Goal: Information Seeking & Learning: Learn about a topic

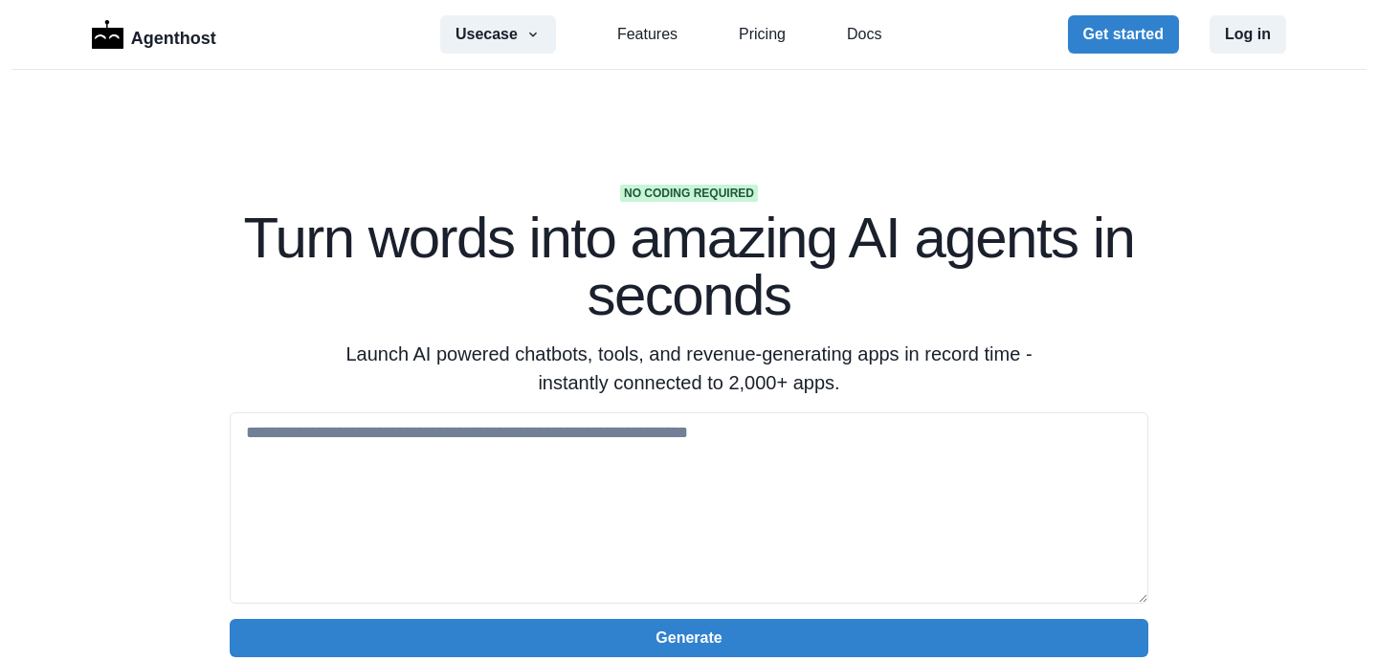
click at [746, 21] on div "Usecase AI SaaS Customer Support SMS Chatbot Sales Marketing Education Features…" at bounding box center [660, 34] width 441 height 38
click at [768, 46] on link "Pricing" at bounding box center [762, 34] width 47 height 23
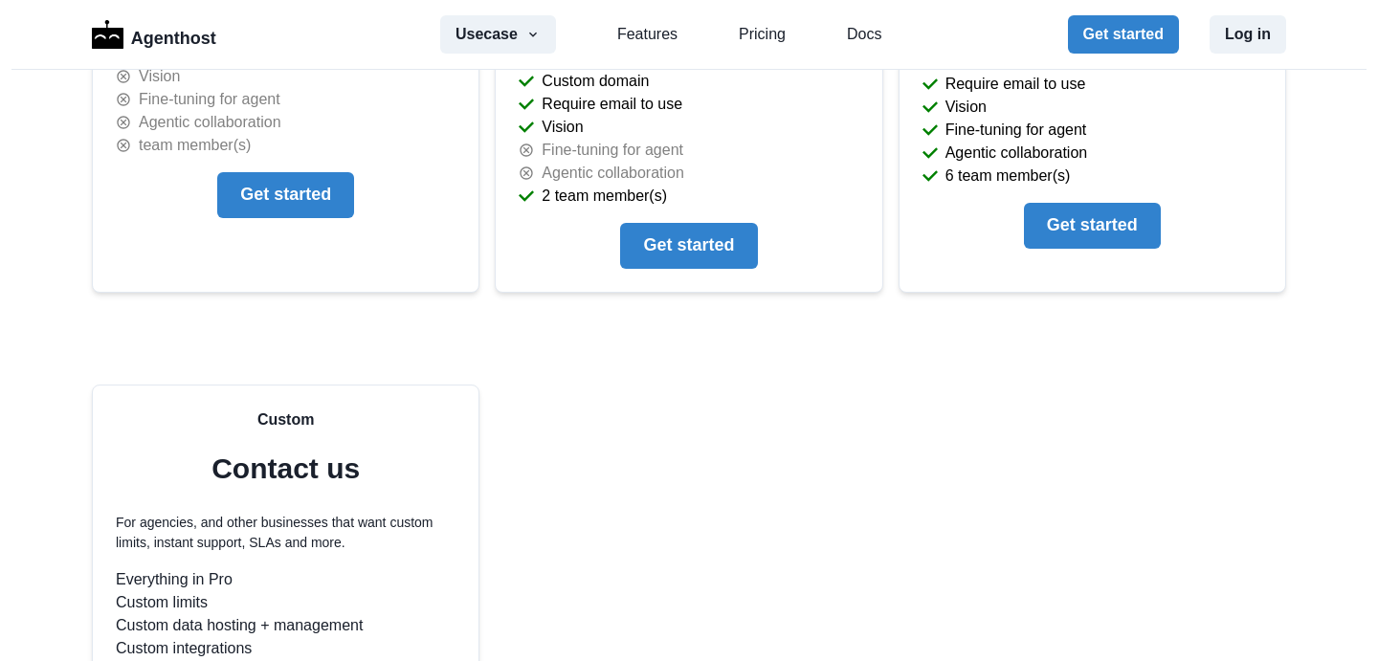
scroll to position [4530, 0]
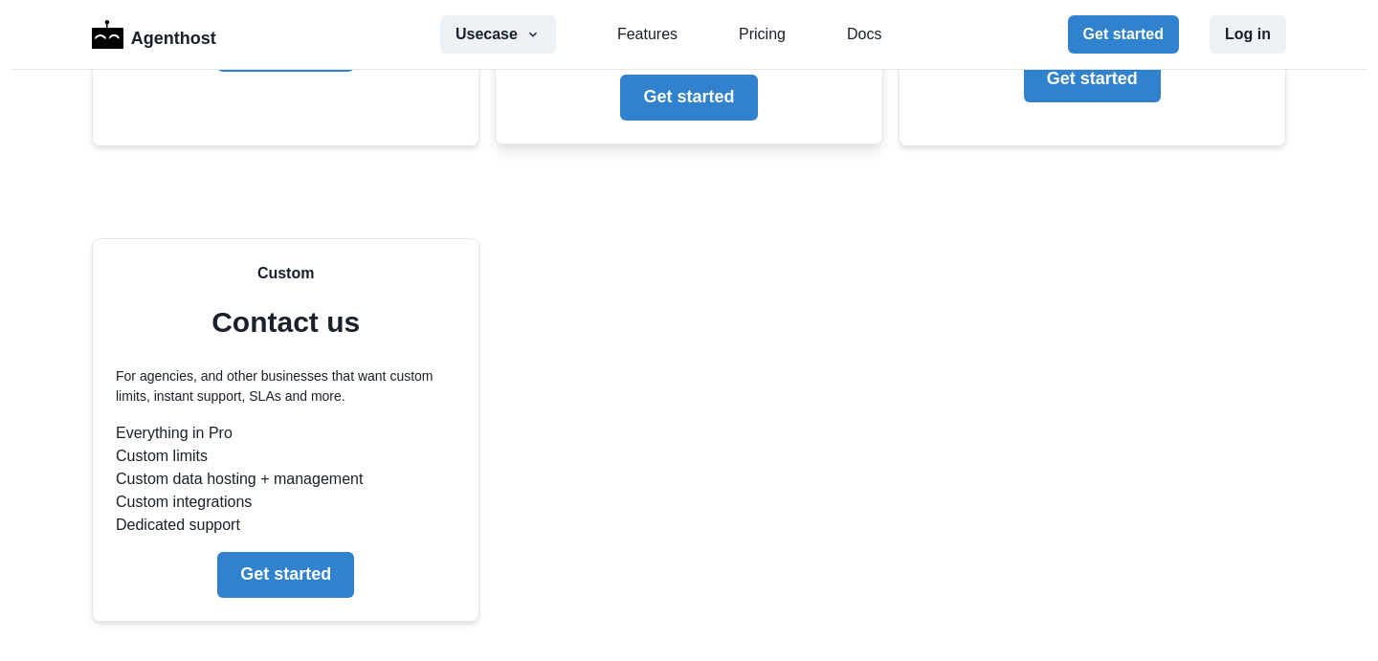
scroll to position [4701, 0]
drag, startPoint x: 692, startPoint y: 538, endPoint x: 542, endPoint y: 256, distance: 319.0
drag, startPoint x: 550, startPoint y: 241, endPoint x: 615, endPoint y: 455, distance: 223.1
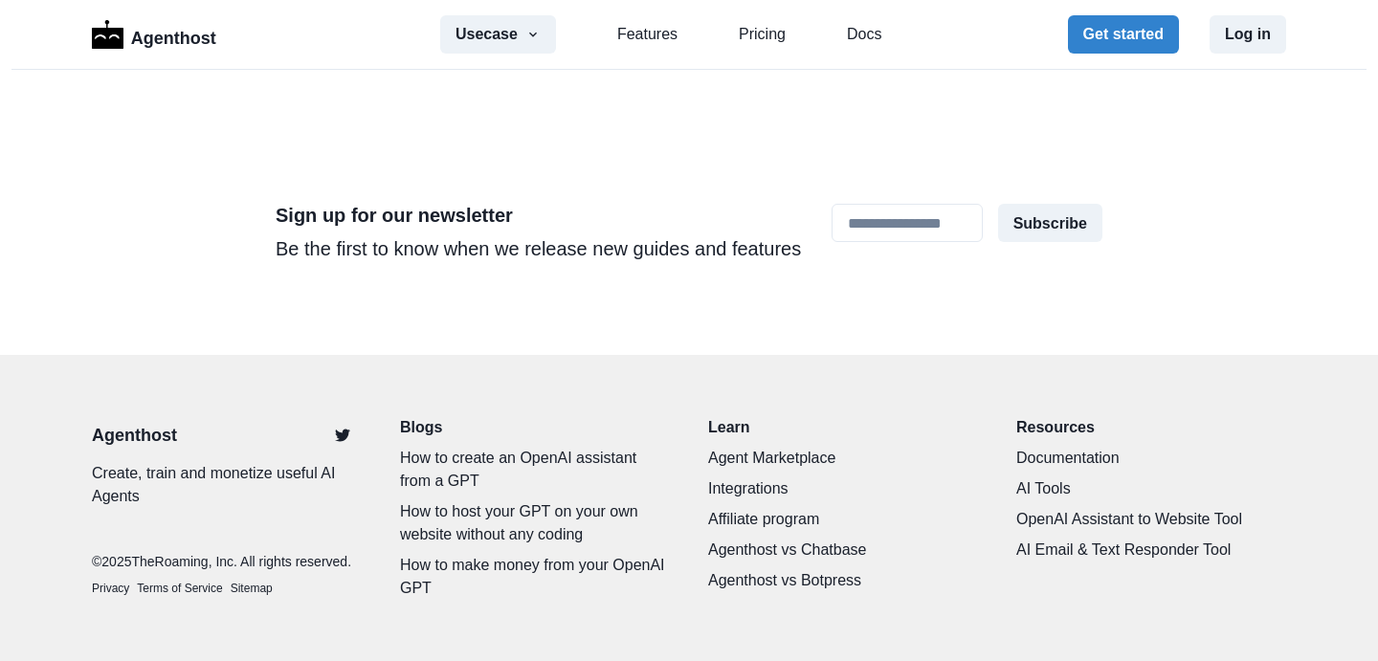
scroll to position [6013, 0]
click at [481, 43] on button "Usecase" at bounding box center [498, 34] width 116 height 38
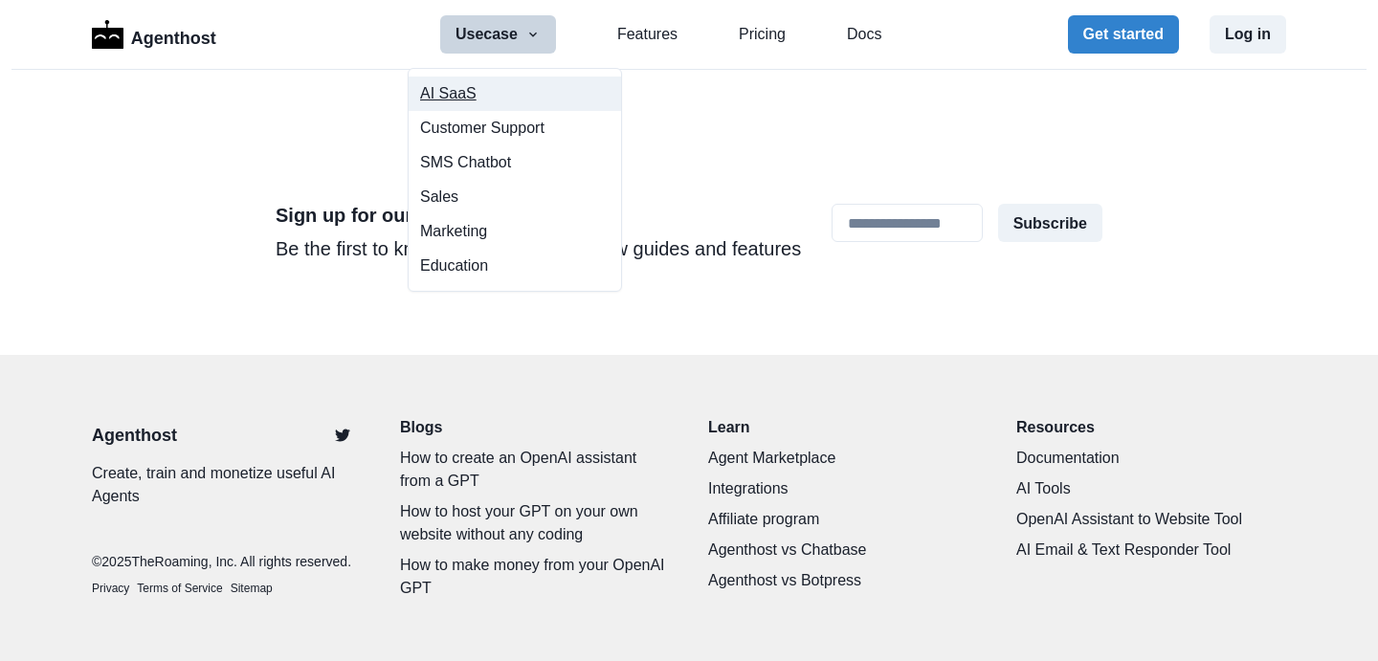
click at [493, 92] on button "AI SaaS" at bounding box center [515, 94] width 212 height 34
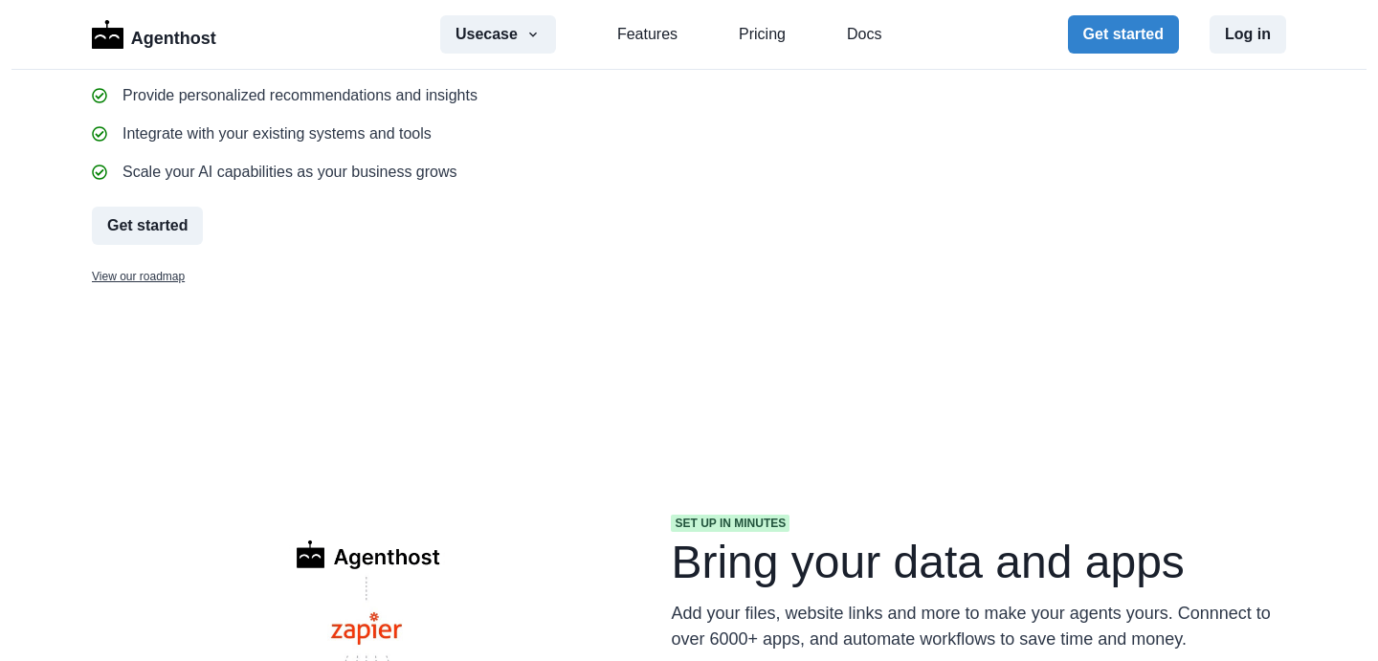
scroll to position [1905, 0]
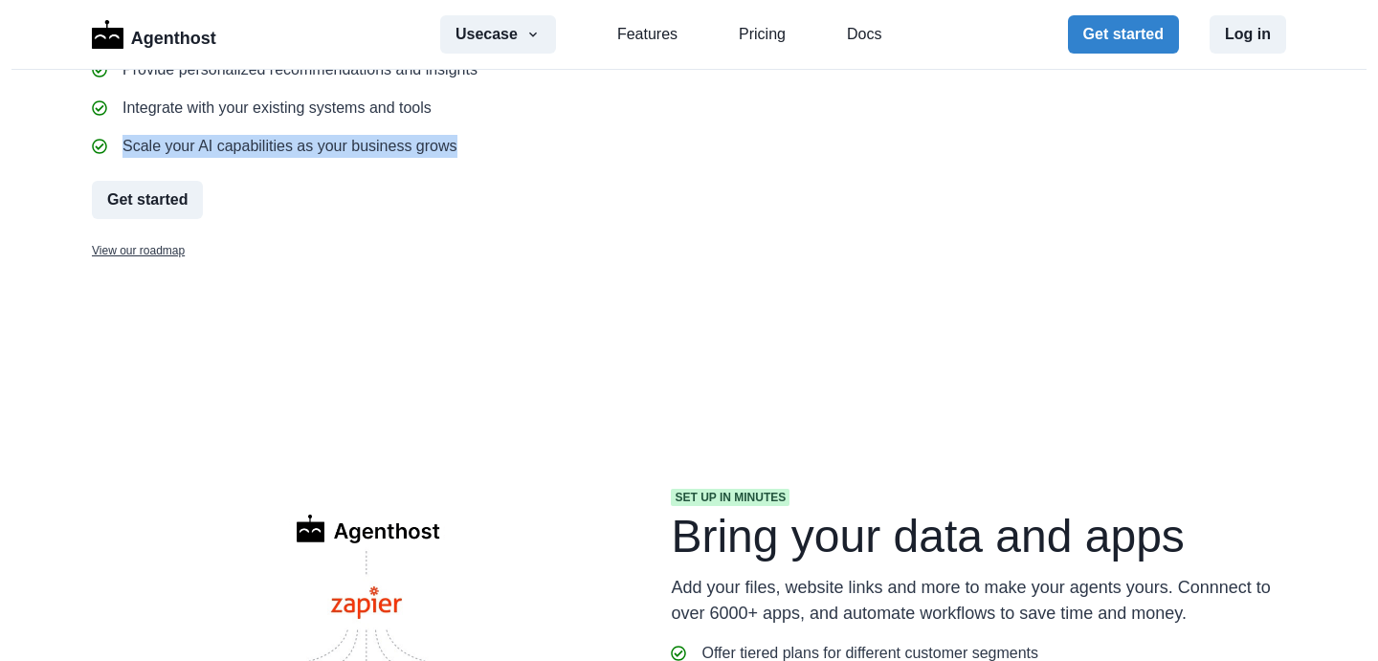
drag, startPoint x: 499, startPoint y: 429, endPoint x: 323, endPoint y: 394, distance: 178.5
click at [323, 259] on div "Create or discover an amazing agent in minutes From deploying your agent to an …" at bounding box center [562, 34] width 941 height 452
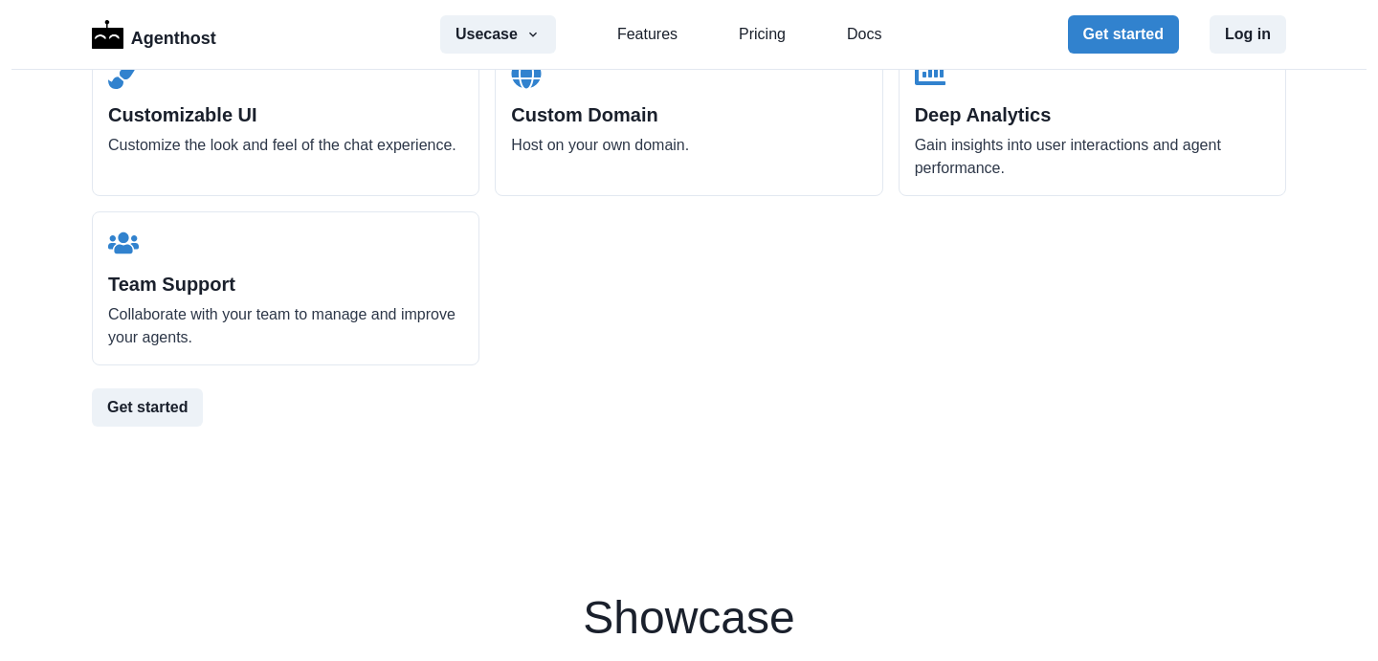
scroll to position [3322, 0]
